Goal: Task Accomplishment & Management: Manage account settings

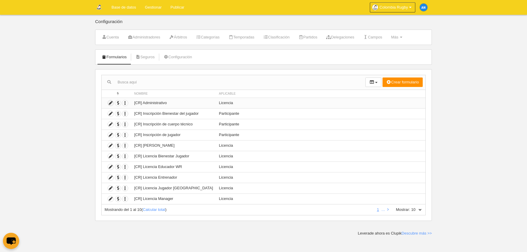
click at [109, 103] on icon at bounding box center [111, 103] width 6 height 6
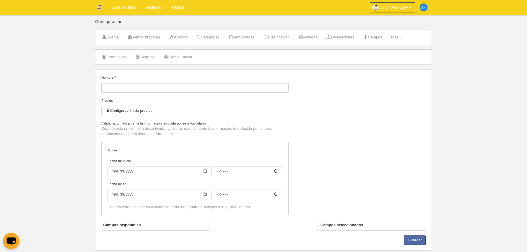
type input "[CR] Administrativo"
checkbox input "true"
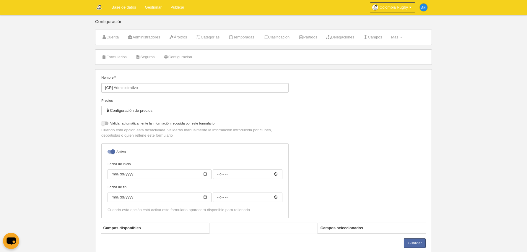
select select "selected"
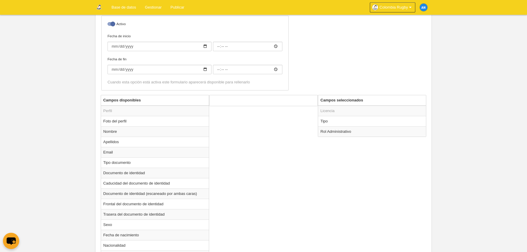
scroll to position [157, 0]
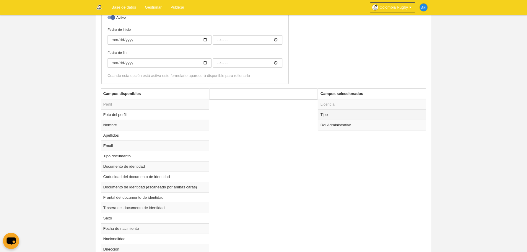
click at [339, 112] on td "Tipo" at bounding box center [372, 114] width 108 height 10
radio input "true"
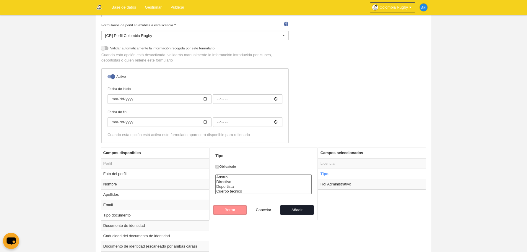
scroll to position [128, 0]
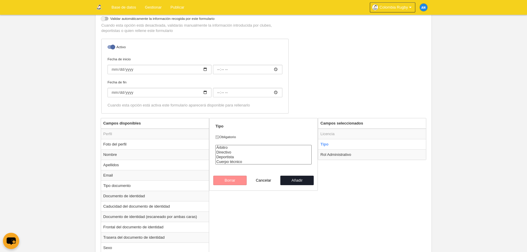
click at [220, 136] on label "Obligatorio" at bounding box center [264, 136] width 96 height 5
click at [331, 144] on td "Tipo" at bounding box center [372, 144] width 108 height 10
click at [250, 155] on option "Deportista" at bounding box center [264, 157] width 96 height 5
select select "executive"
click at [230, 153] on option "Directivo" at bounding box center [264, 152] width 96 height 5
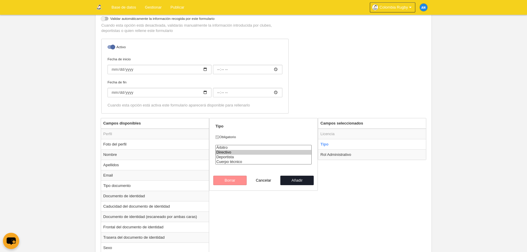
click at [230, 151] on option "Directivo" at bounding box center [264, 152] width 96 height 5
click at [296, 180] on button "Añadir" at bounding box center [298, 180] width 34 height 9
radio input "false"
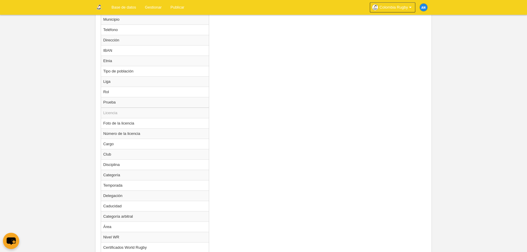
scroll to position [504, 0]
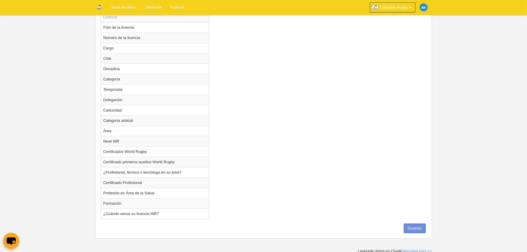
click at [423, 225] on button "Guardar" at bounding box center [415, 228] width 22 height 9
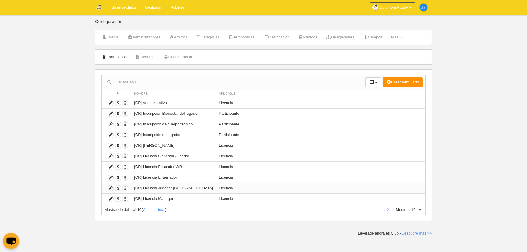
click at [111, 187] on icon at bounding box center [111, 188] width 6 height 6
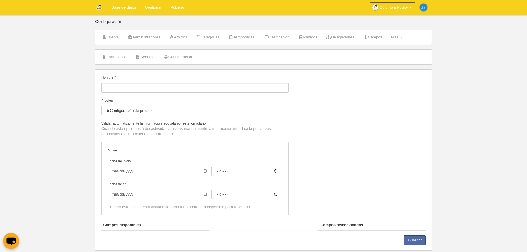
type input "[CR] Licencia Jugador [GEOGRAPHIC_DATA]"
checkbox input "true"
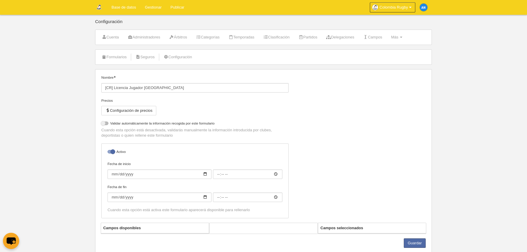
select select "selected"
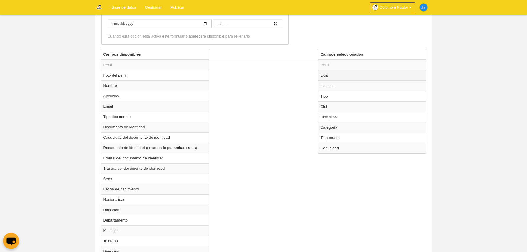
scroll to position [187, 0]
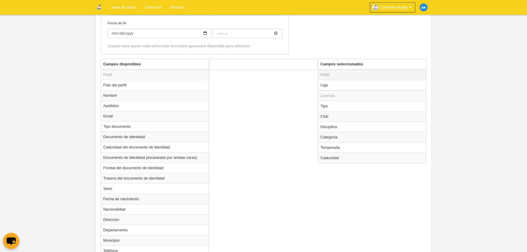
click at [344, 76] on td "Perfil" at bounding box center [372, 74] width 108 height 11
click at [334, 74] on td "Perfil" at bounding box center [372, 74] width 108 height 11
click at [335, 87] on td "Liga" at bounding box center [372, 85] width 108 height 11
radio input "true"
select select
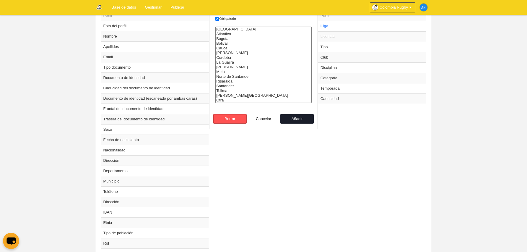
scroll to position [216, 0]
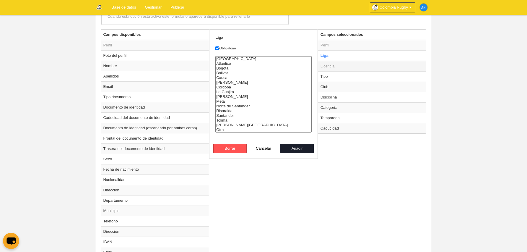
click at [334, 67] on td "Licencia" at bounding box center [372, 66] width 108 height 11
click at [337, 74] on td "Tipo" at bounding box center [372, 76] width 108 height 10
radio input "false"
radio input "true"
select select "player"
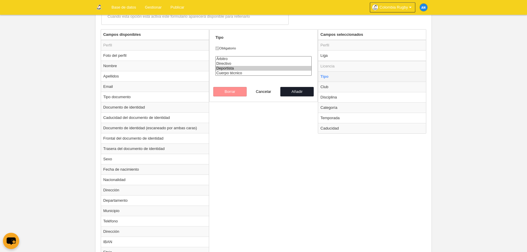
click at [335, 75] on td "Tipo" at bounding box center [372, 76] width 108 height 10
click at [345, 86] on td "Club" at bounding box center [372, 87] width 108 height 10
radio input "false"
radio input "true"
select select
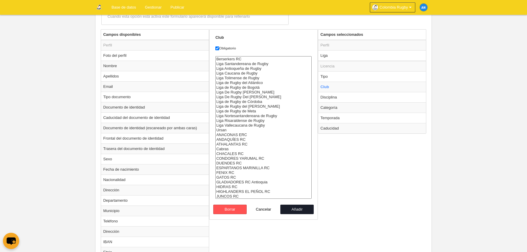
scroll to position [0, 0]
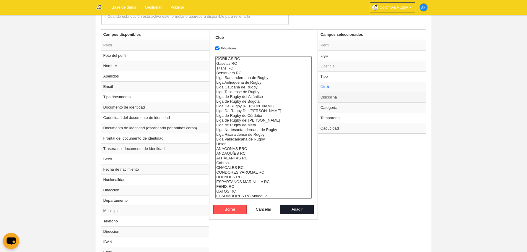
click at [383, 100] on td "Disciplina" at bounding box center [372, 97] width 108 height 10
radio input "false"
radio input "true"
select select "18"
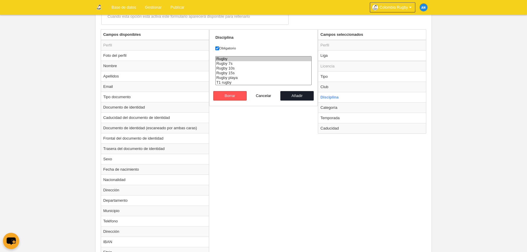
click at [243, 58] on option "Rugby" at bounding box center [264, 58] width 96 height 5
click at [299, 94] on button "Añadir" at bounding box center [298, 95] width 34 height 9
radio input "false"
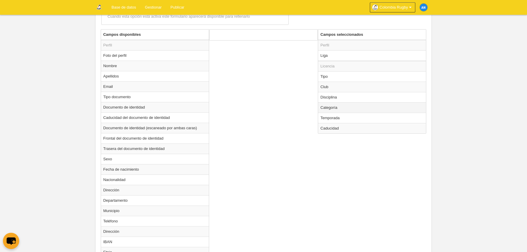
click at [346, 107] on td "Categoría" at bounding box center [372, 107] width 108 height 10
radio input "true"
select select
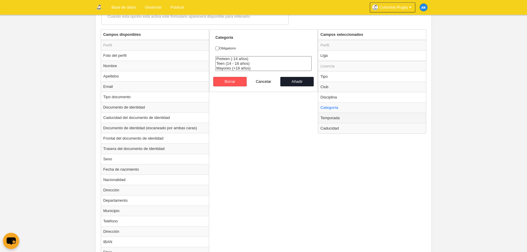
click at [345, 117] on td "Temporada" at bounding box center [372, 118] width 108 height 10
radio input "false"
radio input "true"
checkbox input "true"
click at [233, 64] on option "2025" at bounding box center [264, 63] width 96 height 5
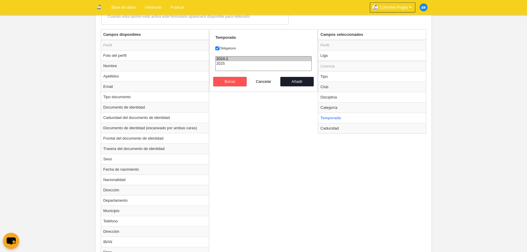
click at [228, 58] on option "2024-2" at bounding box center [264, 58] width 96 height 5
select select "8164"
click at [228, 63] on option "2025" at bounding box center [264, 63] width 96 height 5
click at [300, 81] on button "Añadir" at bounding box center [298, 81] width 34 height 9
radio input "false"
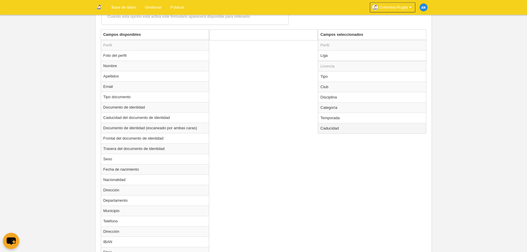
click at [335, 126] on td "Caducidad" at bounding box center [372, 128] width 108 height 10
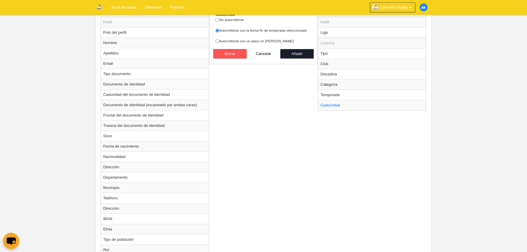
scroll to position [246, 0]
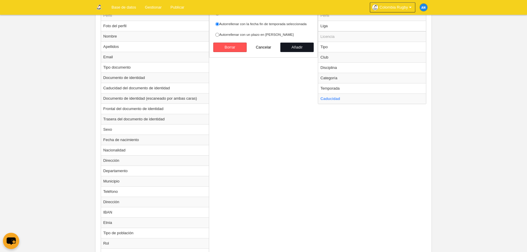
click at [304, 46] on button "Añadir" at bounding box center [298, 47] width 34 height 9
radio input "false"
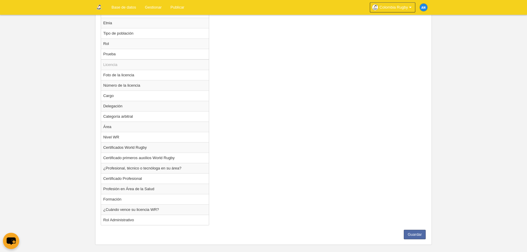
scroll to position [452, 0]
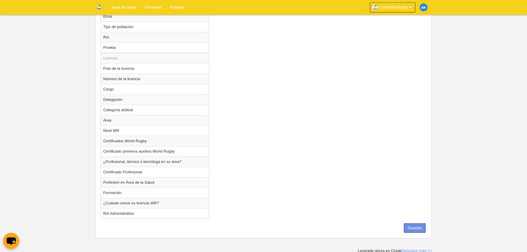
click at [412, 223] on button "Guardar" at bounding box center [415, 227] width 22 height 9
